Goal: Transaction & Acquisition: Purchase product/service

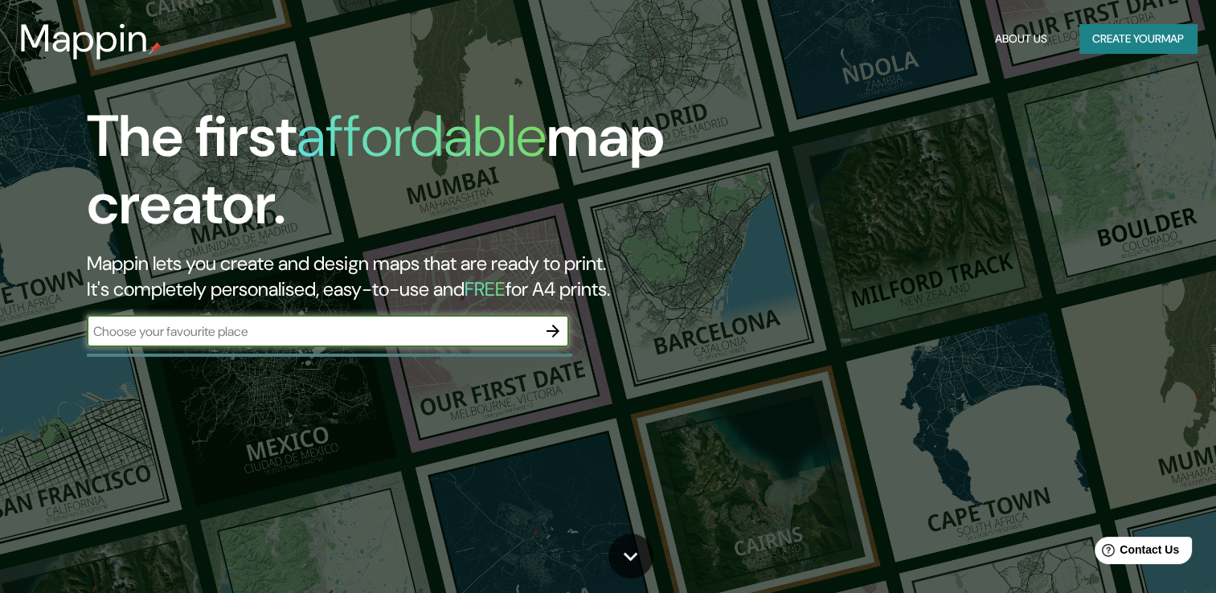
click at [1140, 49] on button "Create your map" at bounding box center [1137, 39] width 117 height 30
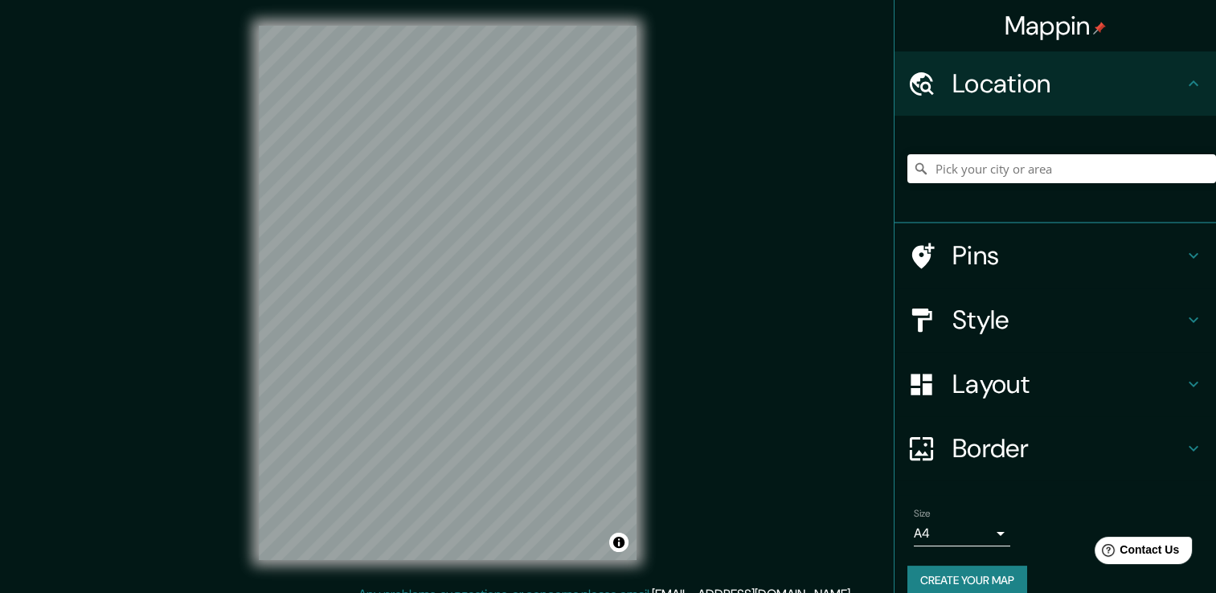
click at [779, 126] on div "Mappin Location Pins Style Layout Border Choose a border. Hint : you can make l…" at bounding box center [608, 305] width 1216 height 611
click at [1184, 385] on icon at bounding box center [1193, 383] width 19 height 19
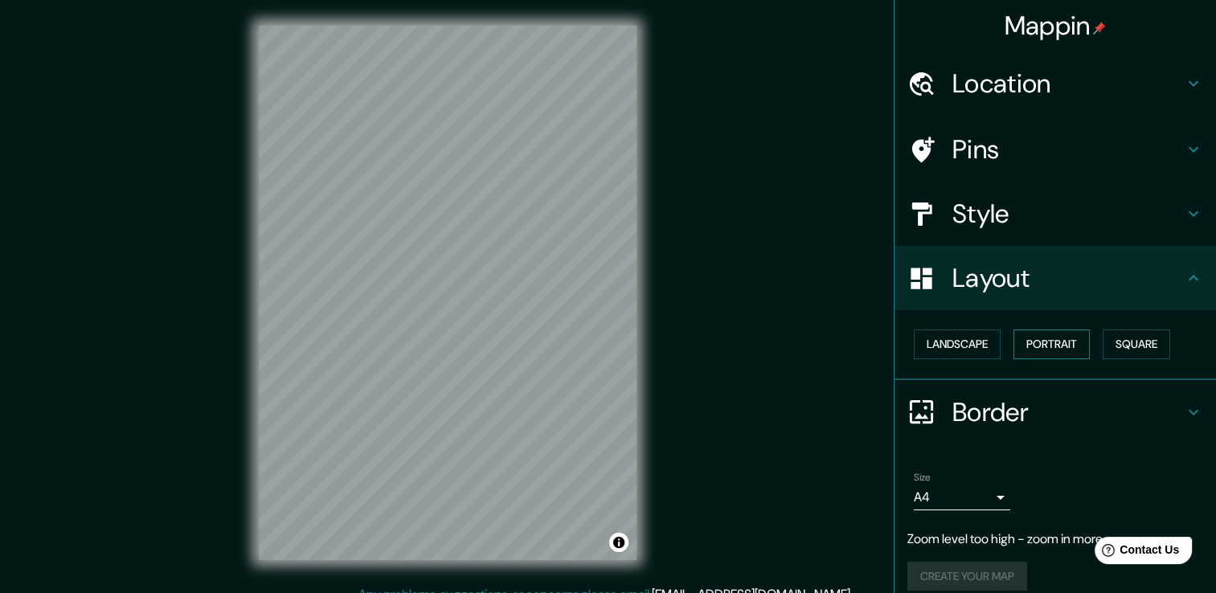
click at [1047, 337] on button "Portrait" at bounding box center [1051, 344] width 76 height 30
click at [1037, 341] on button "Portrait" at bounding box center [1051, 344] width 76 height 30
click at [975, 354] on button "Landscape" at bounding box center [957, 344] width 87 height 30
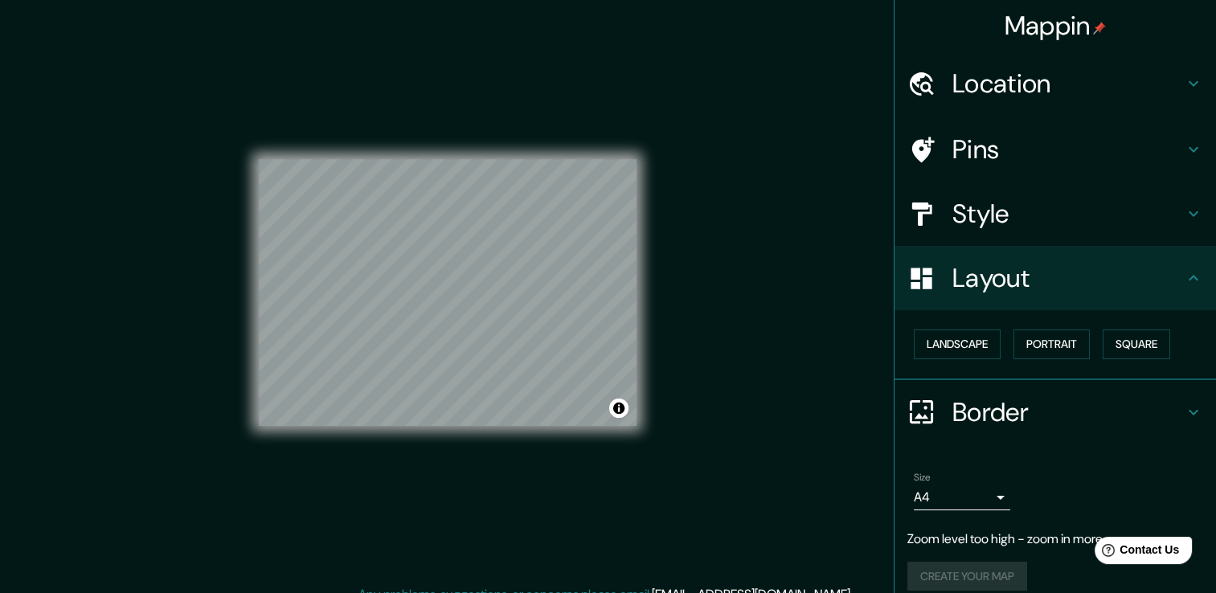
click at [982, 498] on body "Mappin Location Pins Style Layout Landscape Portrait Square Border Choose a bor…" at bounding box center [608, 296] width 1216 height 593
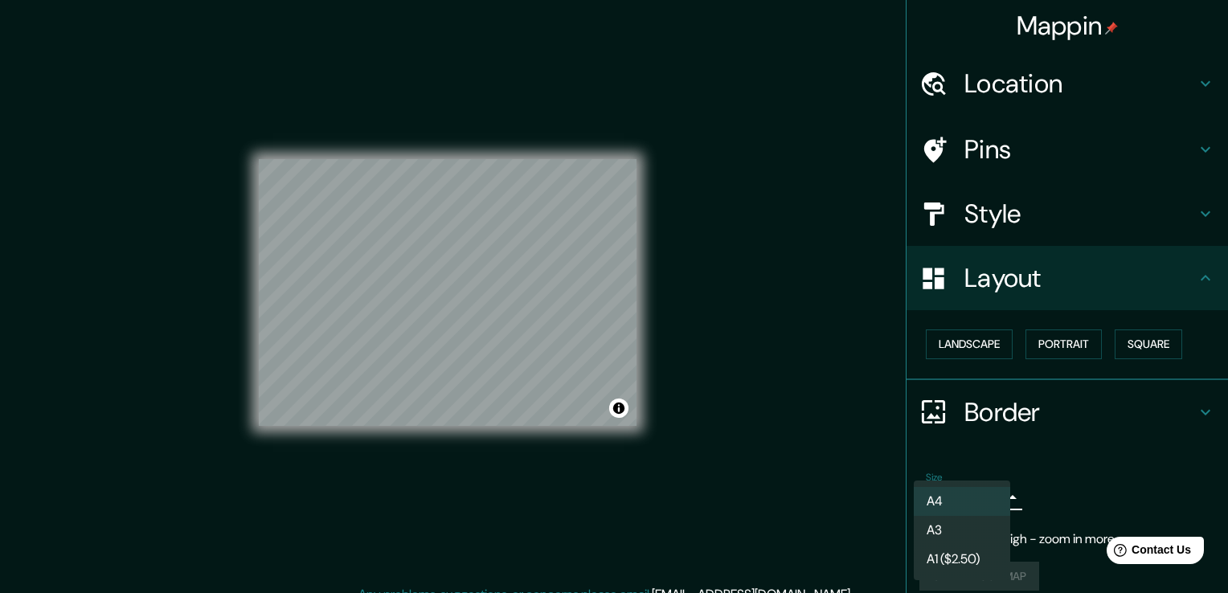
click at [937, 529] on li "A3" at bounding box center [962, 530] width 96 height 29
type input "a4"
